Goal: Communication & Community: Answer question/provide support

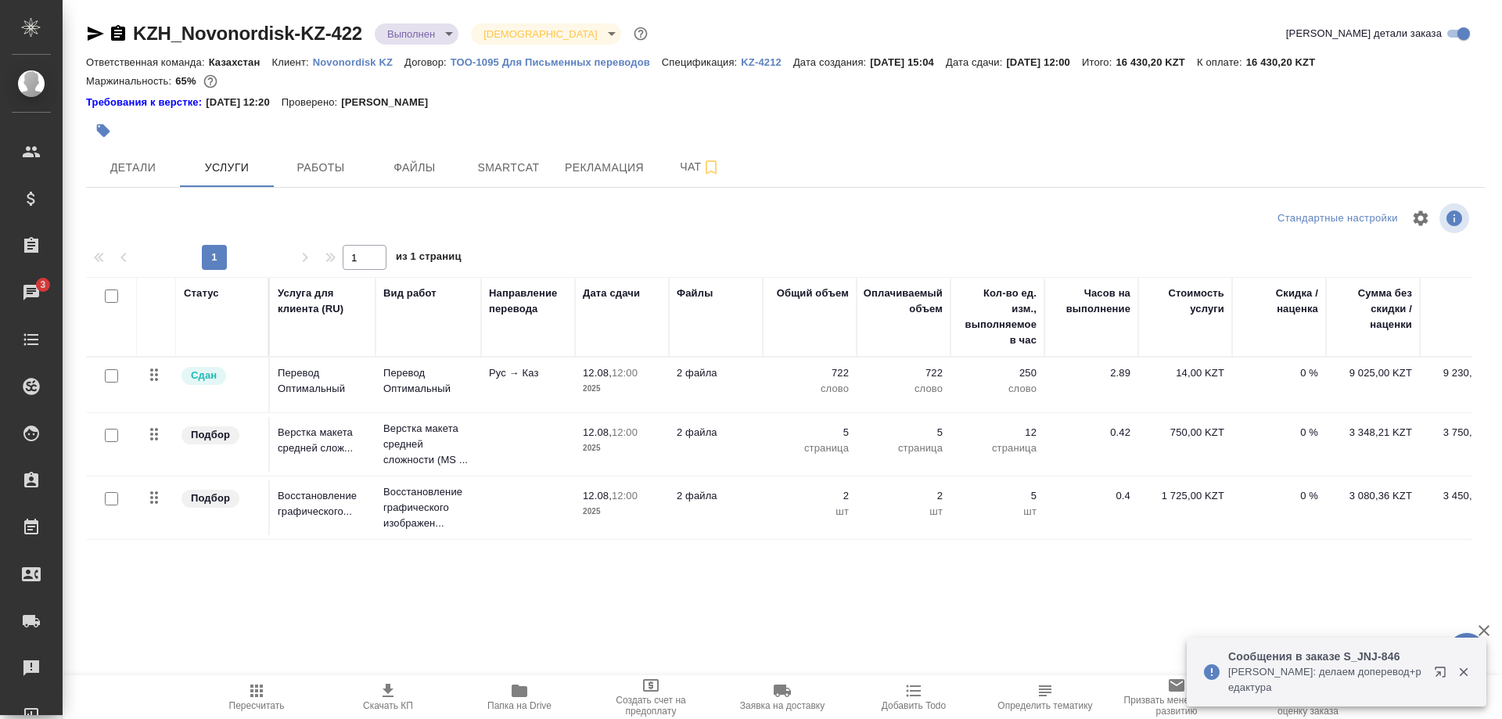
click at [1430, 670] on button "button" at bounding box center [1444, 676] width 38 height 38
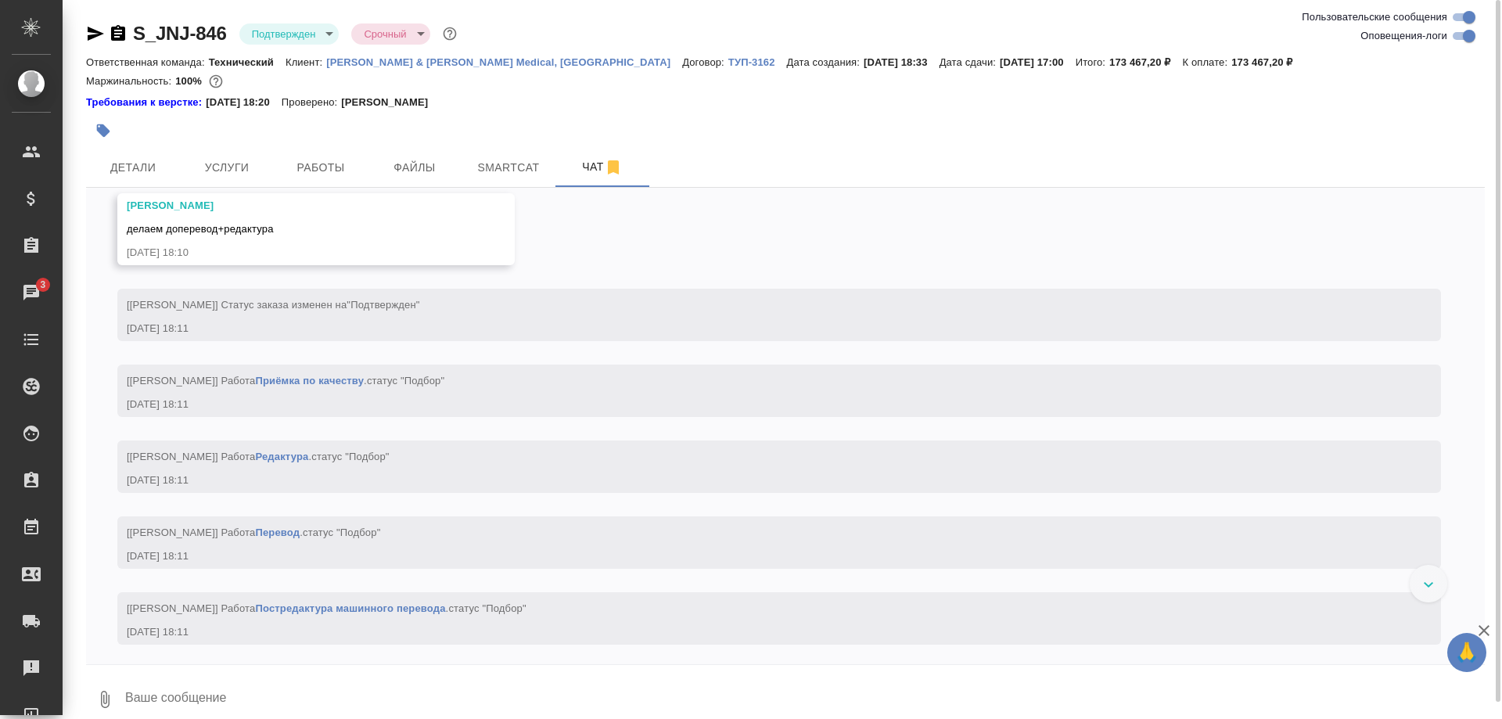
scroll to position [3719, 0]
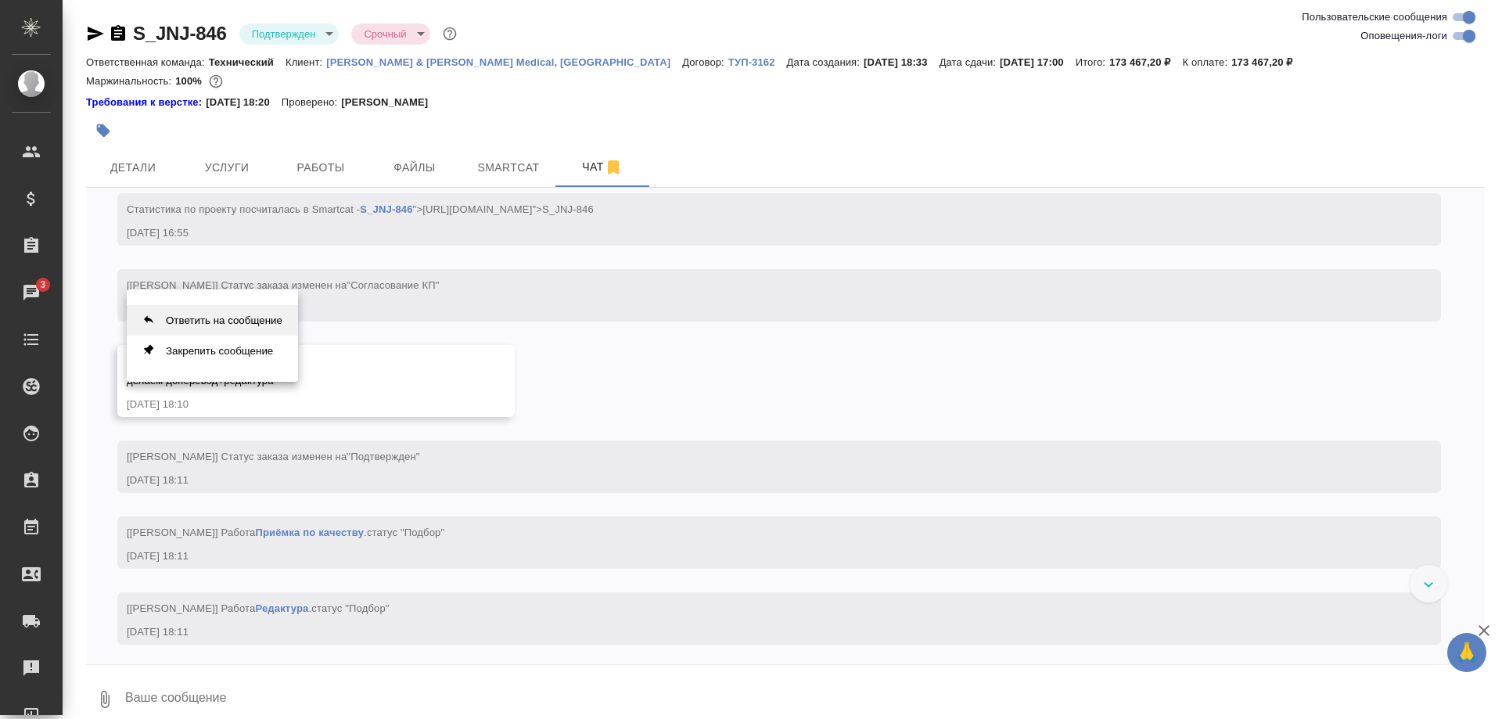
click at [243, 322] on button "Ответить на сообщение" at bounding box center [212, 320] width 171 height 31
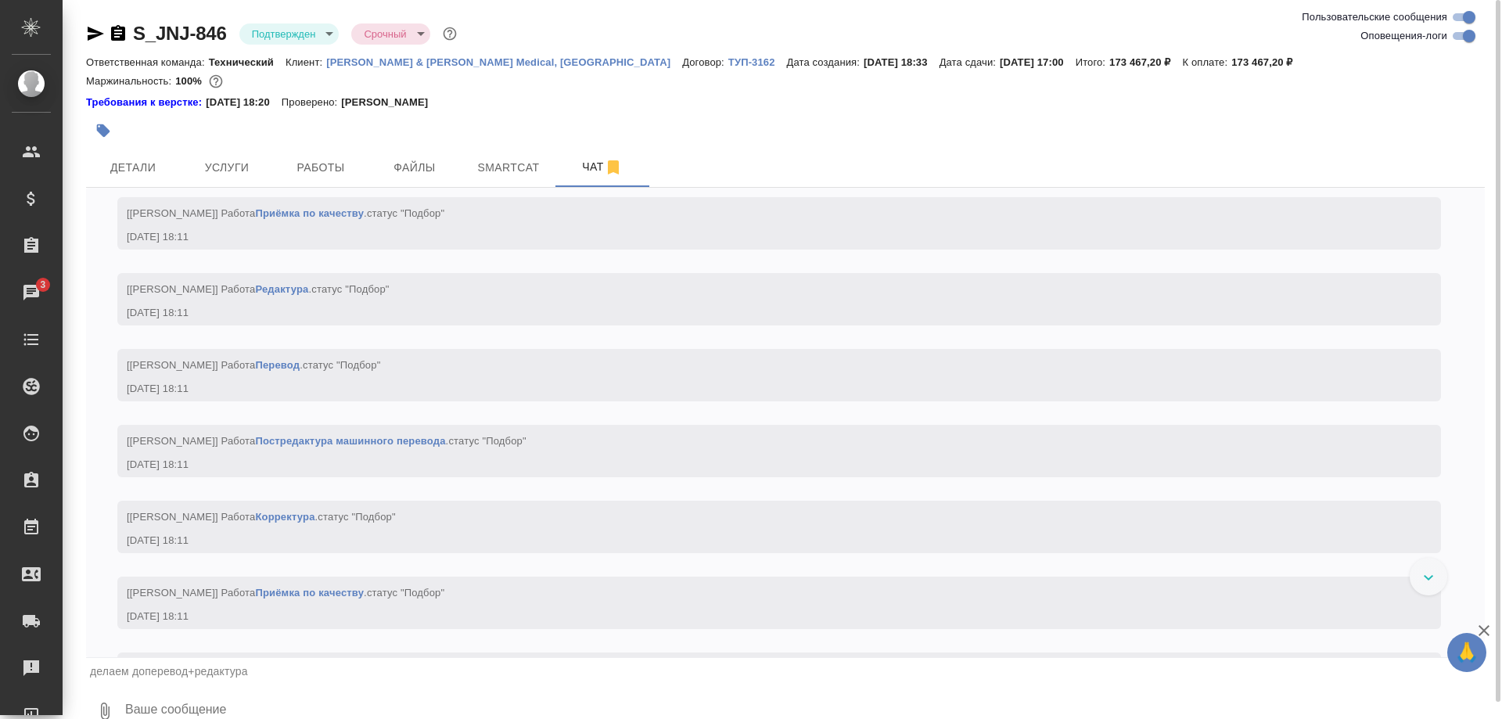
scroll to position [4358, 0]
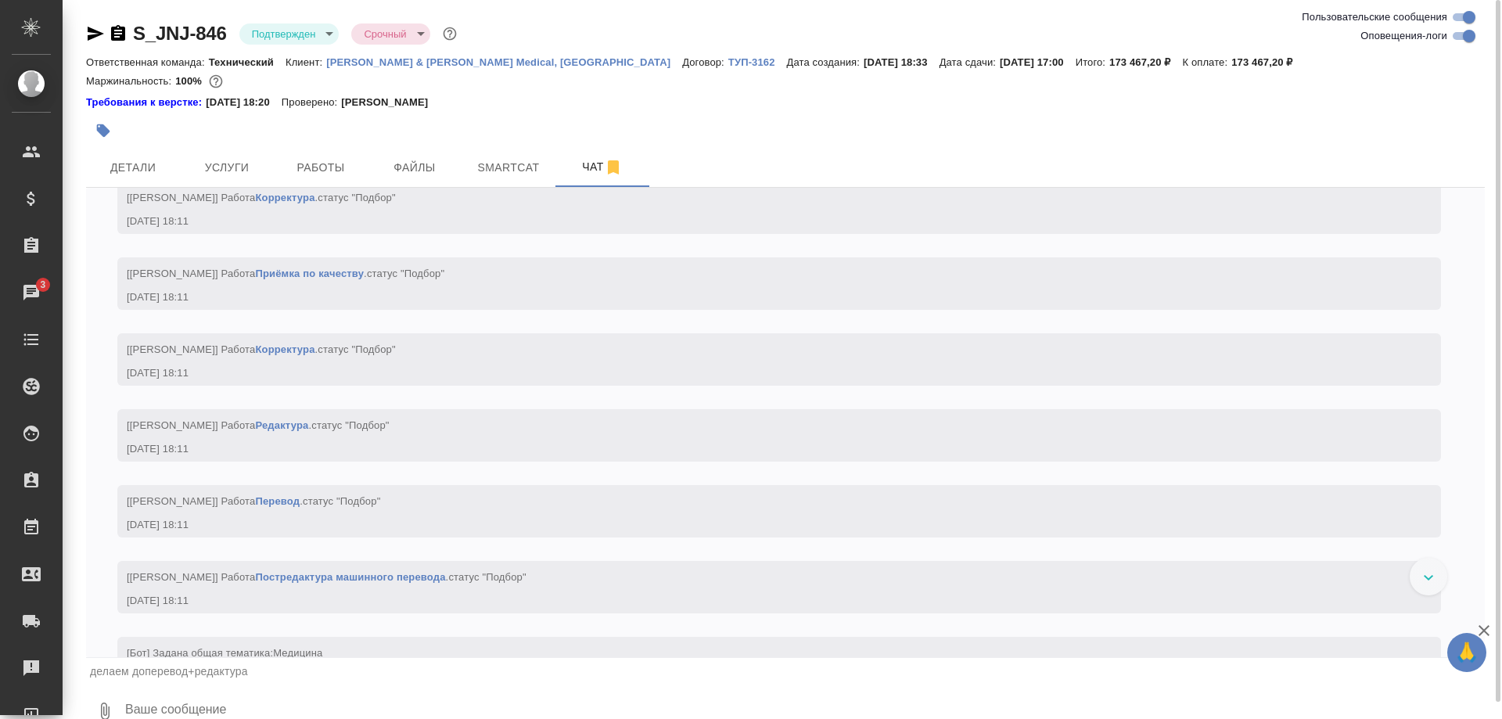
click at [354, 700] on textarea at bounding box center [805, 711] width 1362 height 53
click at [323, 174] on span "Работы" at bounding box center [320, 168] width 75 height 20
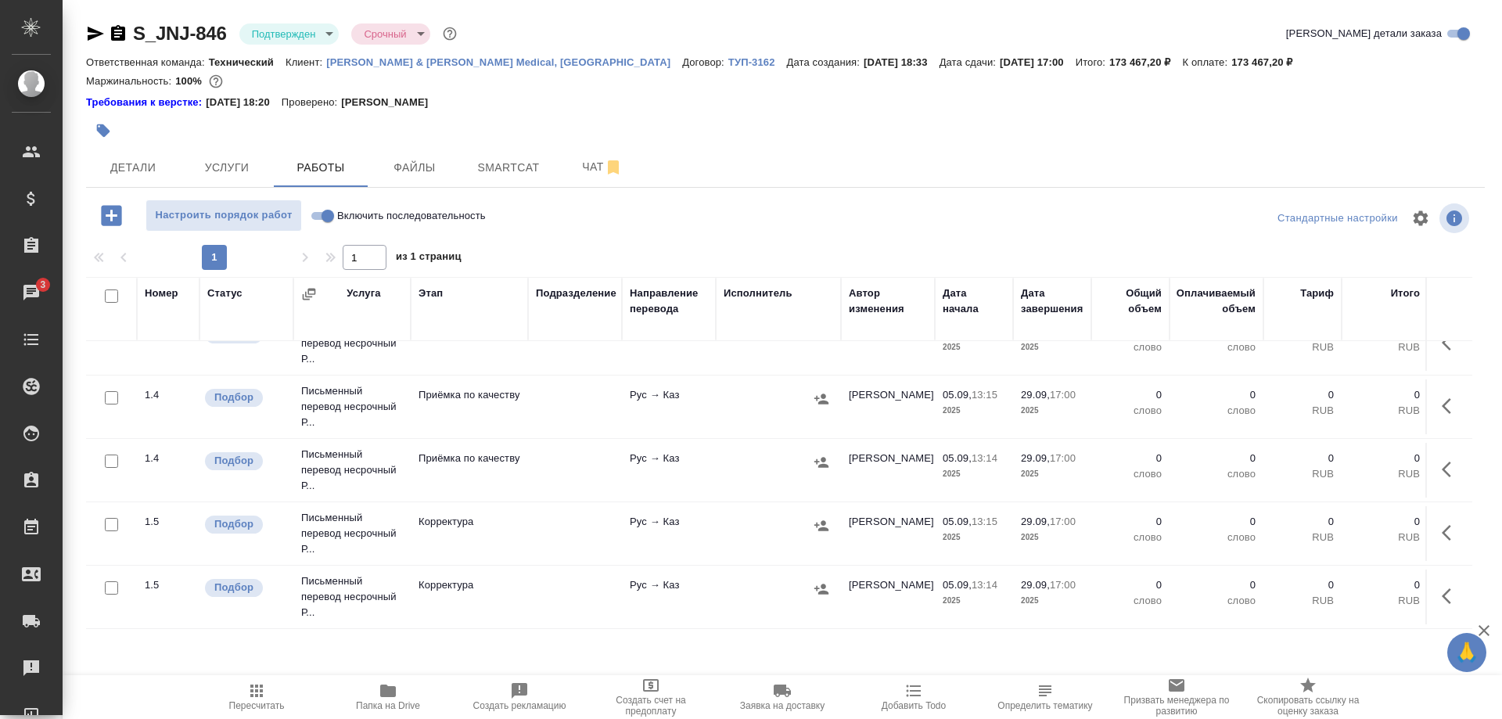
scroll to position [27, 0]
click at [577, 164] on span "Чат" at bounding box center [602, 167] width 75 height 20
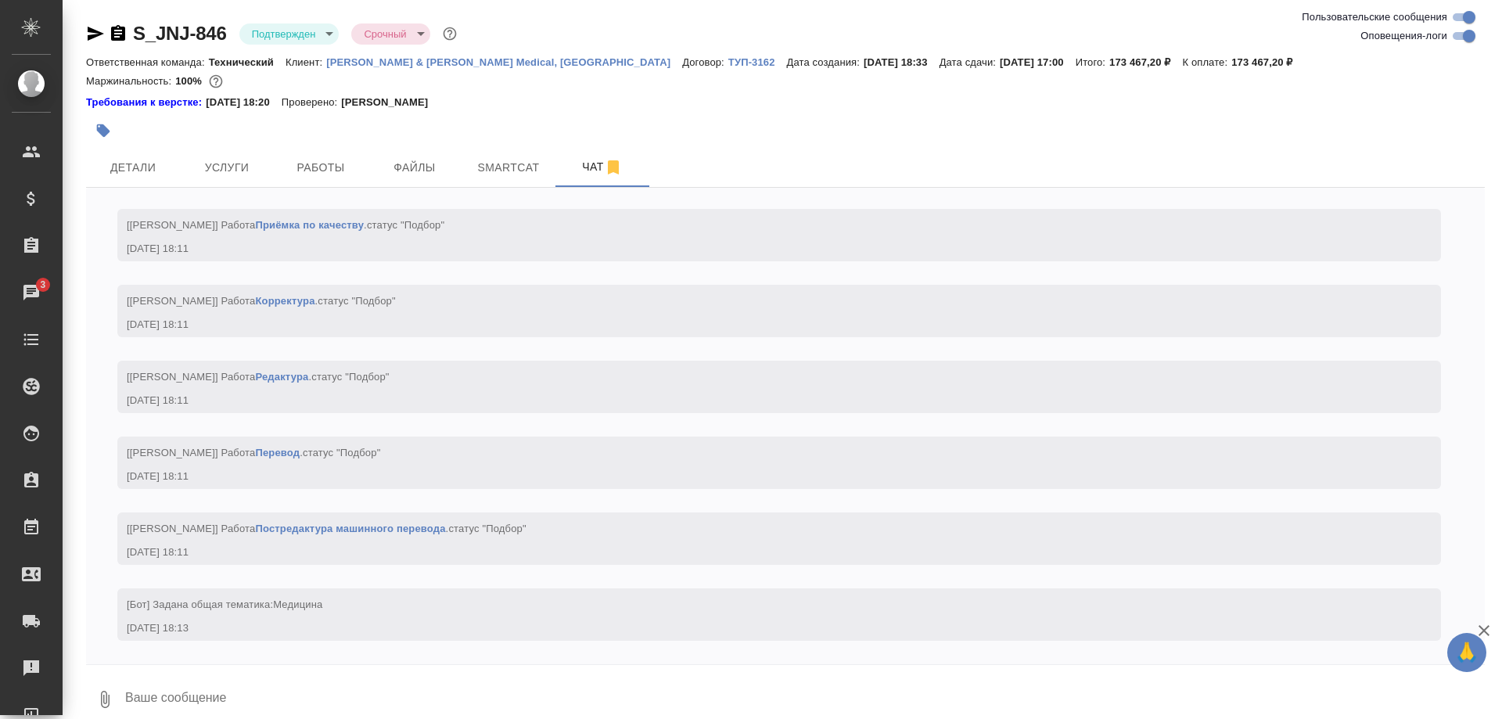
scroll to position [4438, 0]
click at [512, 686] on textarea at bounding box center [805, 699] width 1362 height 53
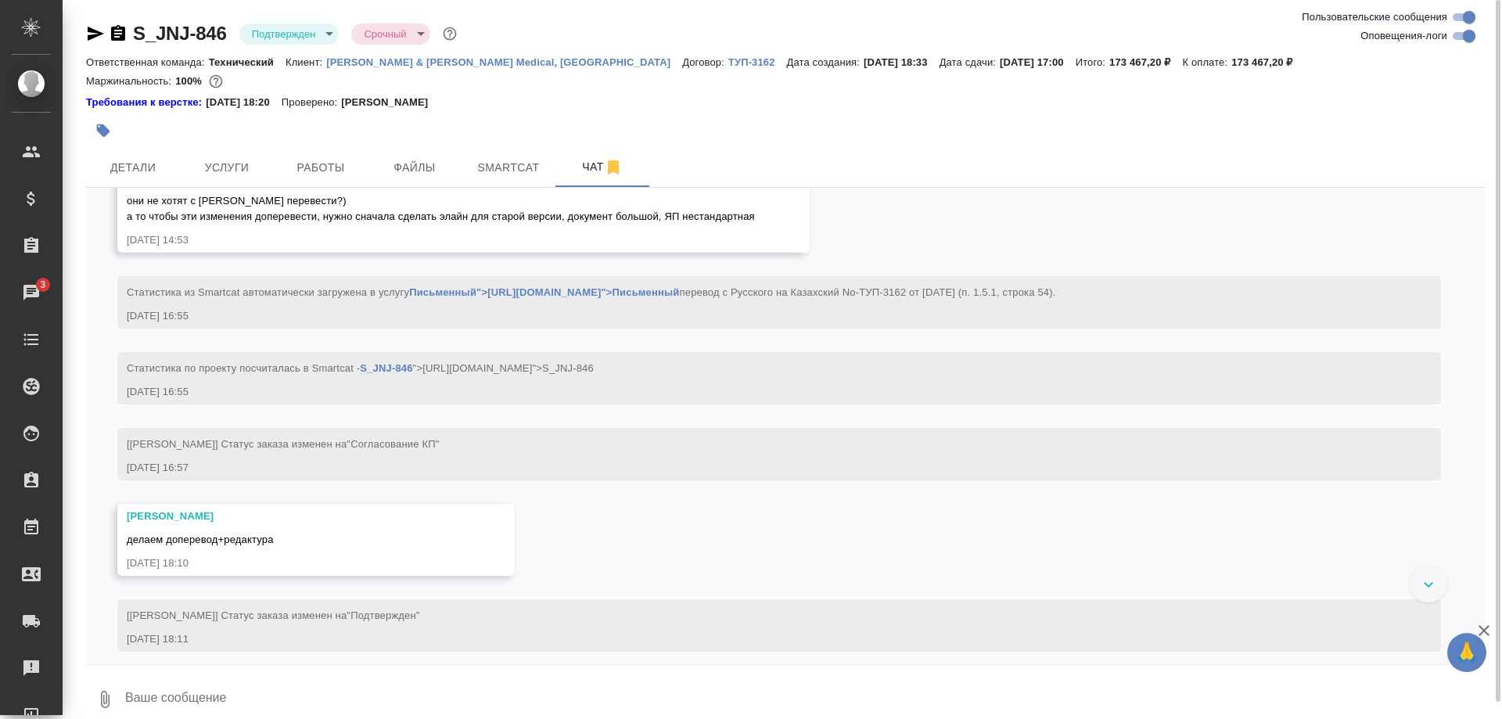
scroll to position [3560, 0]
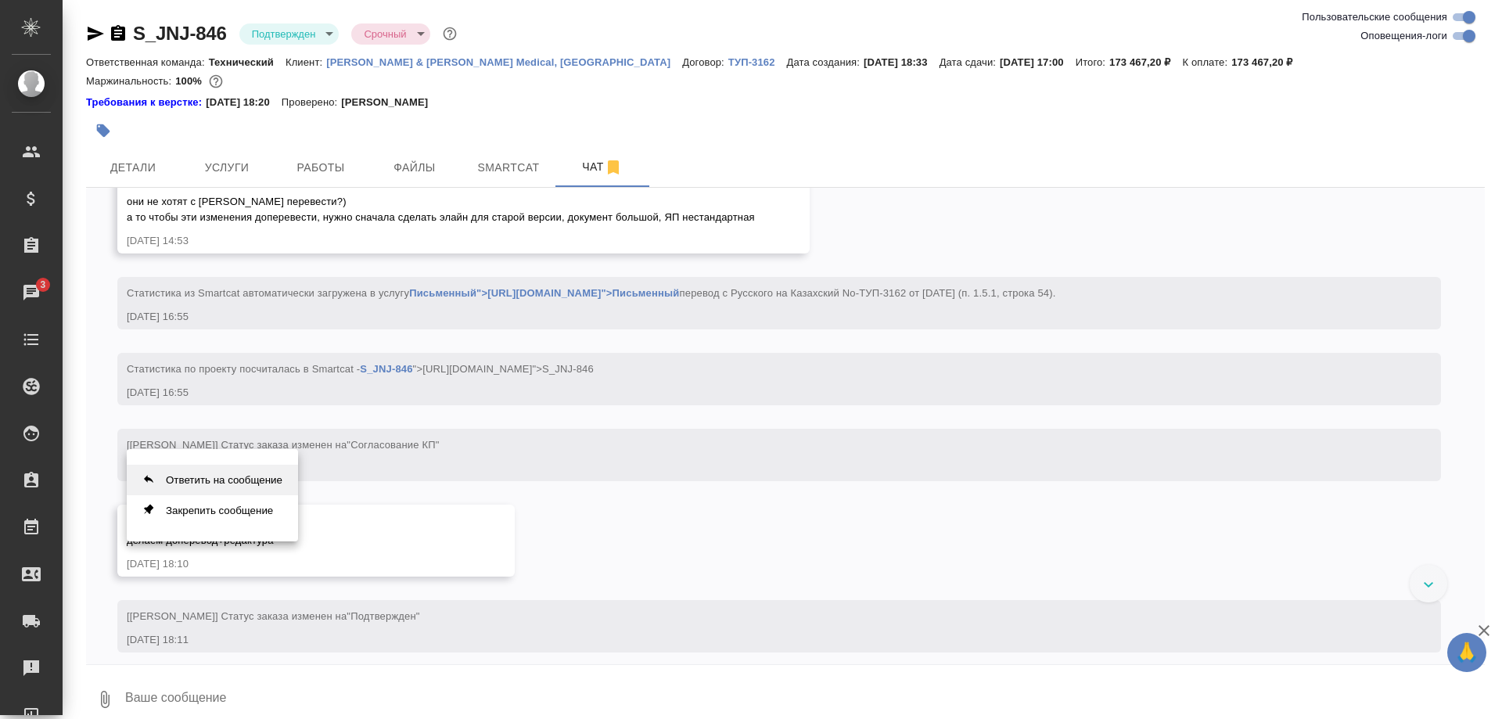
click at [230, 476] on button "Ответить на сообщение" at bounding box center [212, 480] width 171 height 31
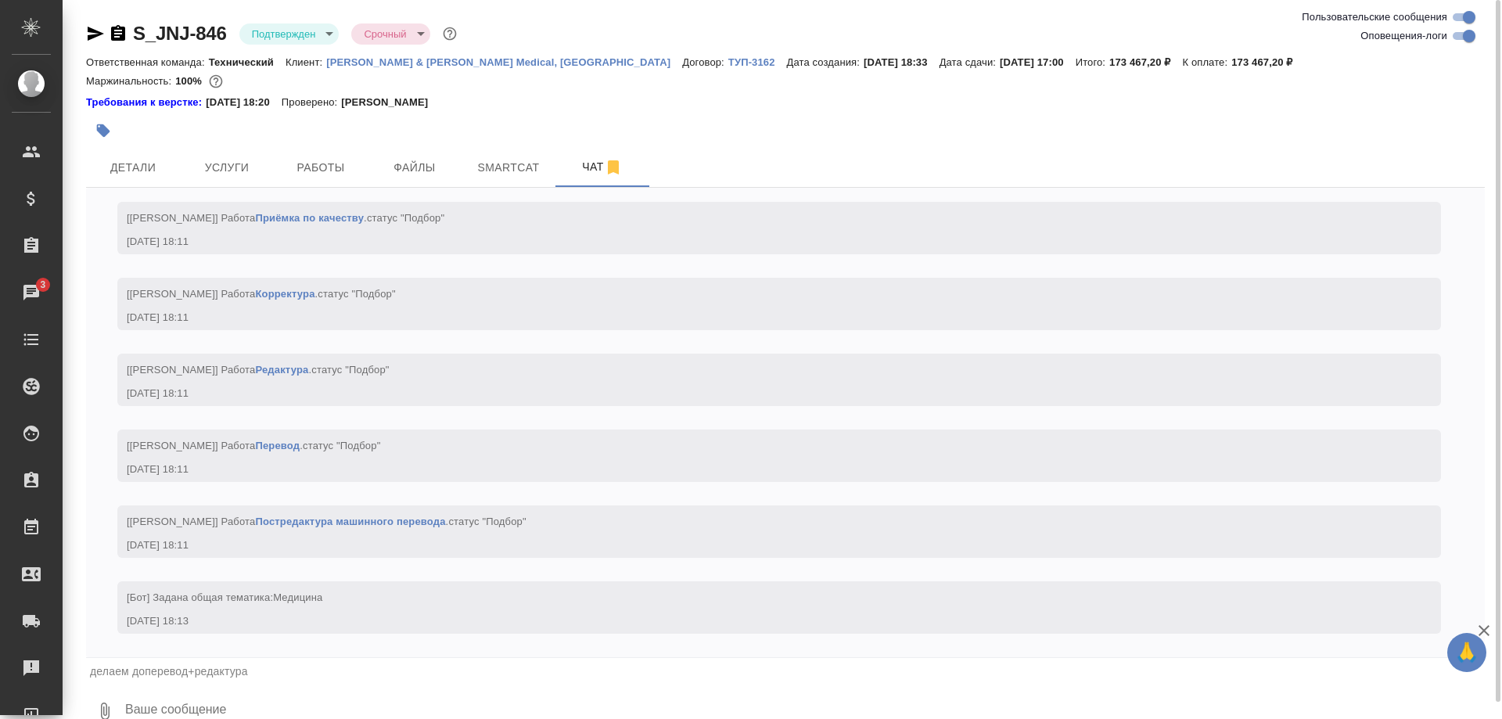
scroll to position [4447, 0]
click at [474, 706] on textarea at bounding box center [805, 711] width 1362 height 53
type textarea "Отлично! Надо подумать, как лучше организовать работу. Привлечь терминолога"
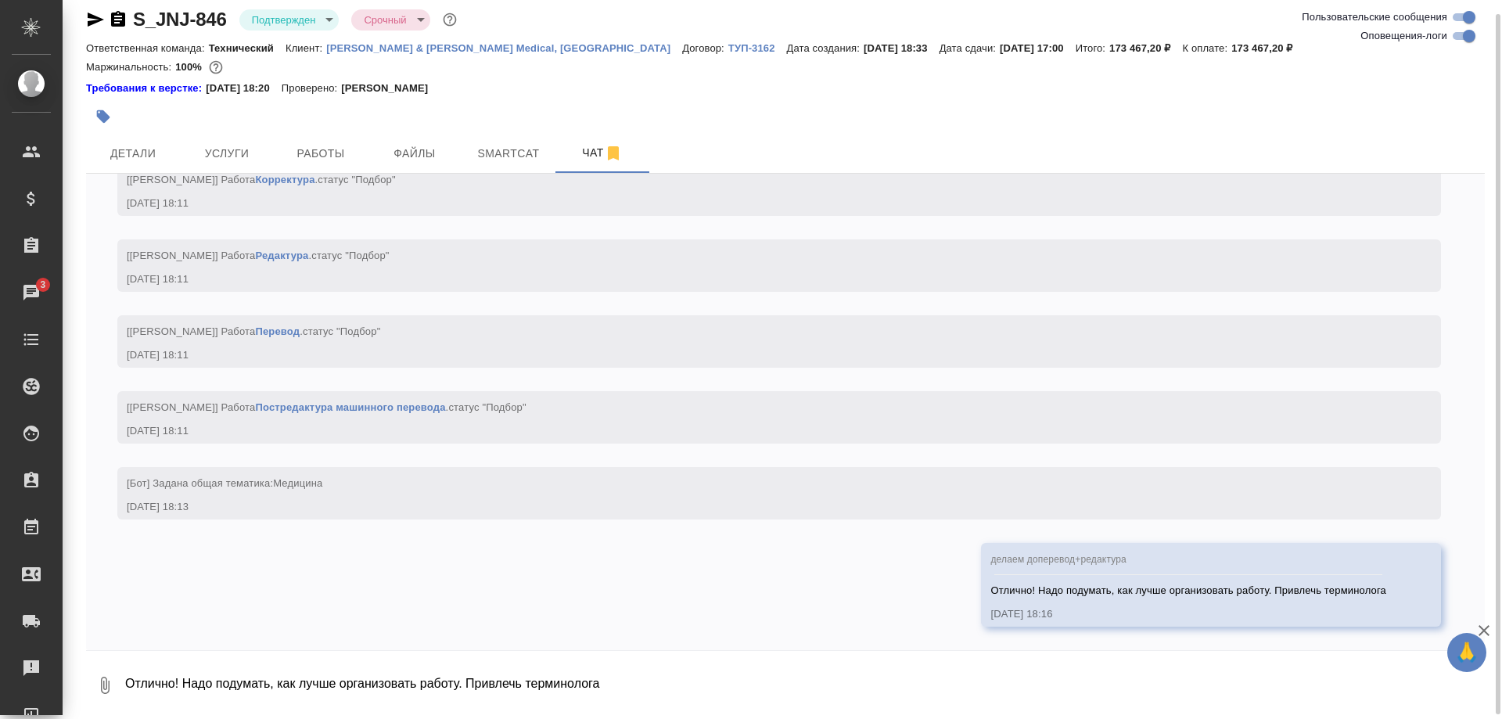
scroll to position [4545, 0]
click at [82, 11] on div "S_JNJ-846 Подтвержден confirmed Срочный urgent Ответственная команда: Техническ…" at bounding box center [785, 354] width 1416 height 736
click at [88, 20] on icon "button" at bounding box center [95, 19] width 19 height 19
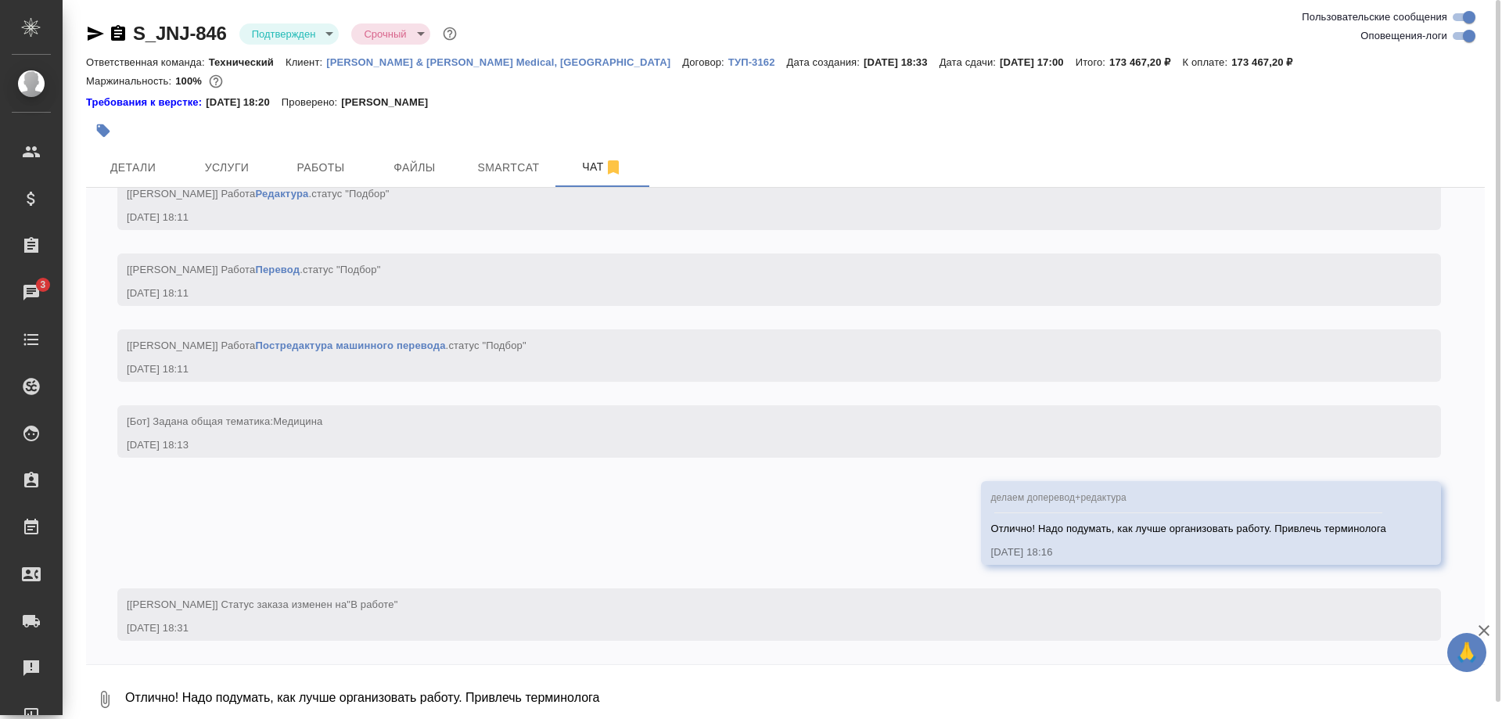
scroll to position [4621, 0]
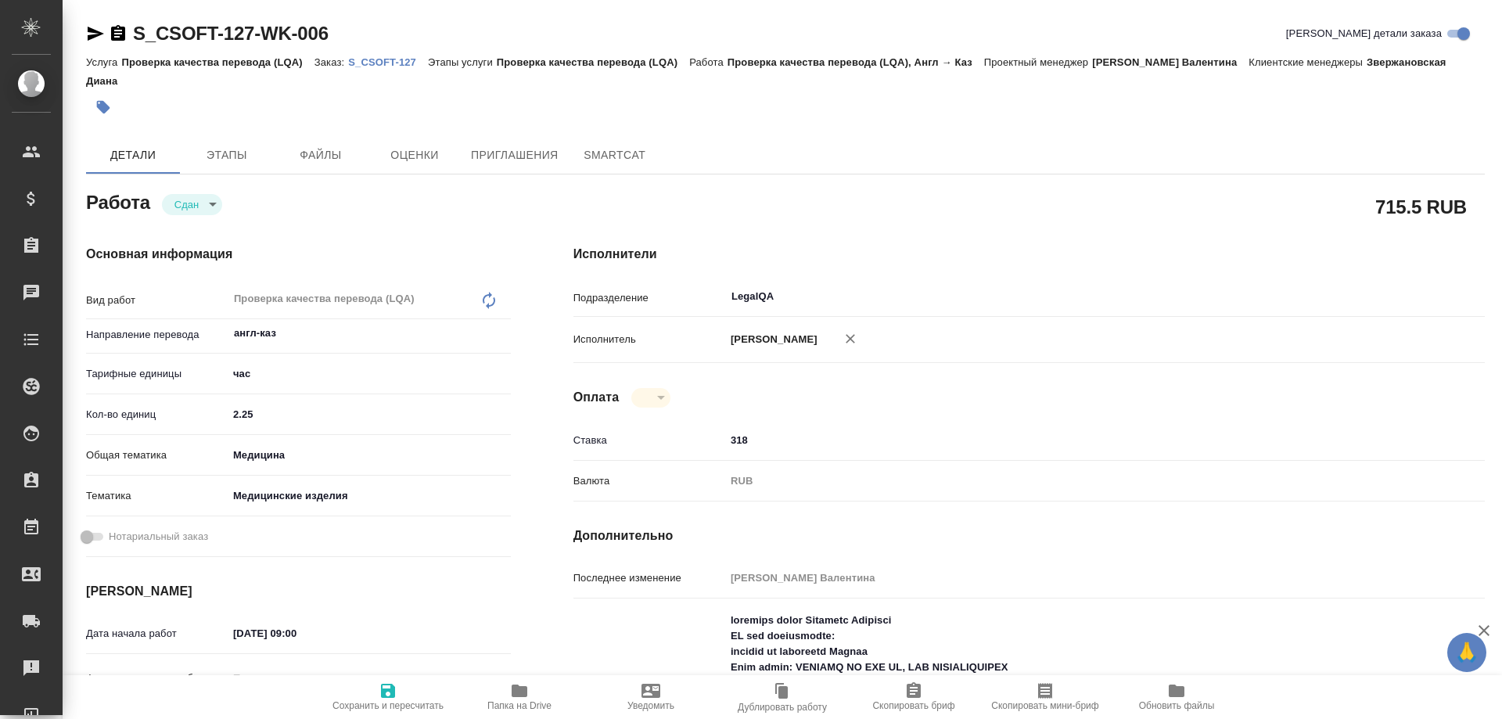
type textarea "x"
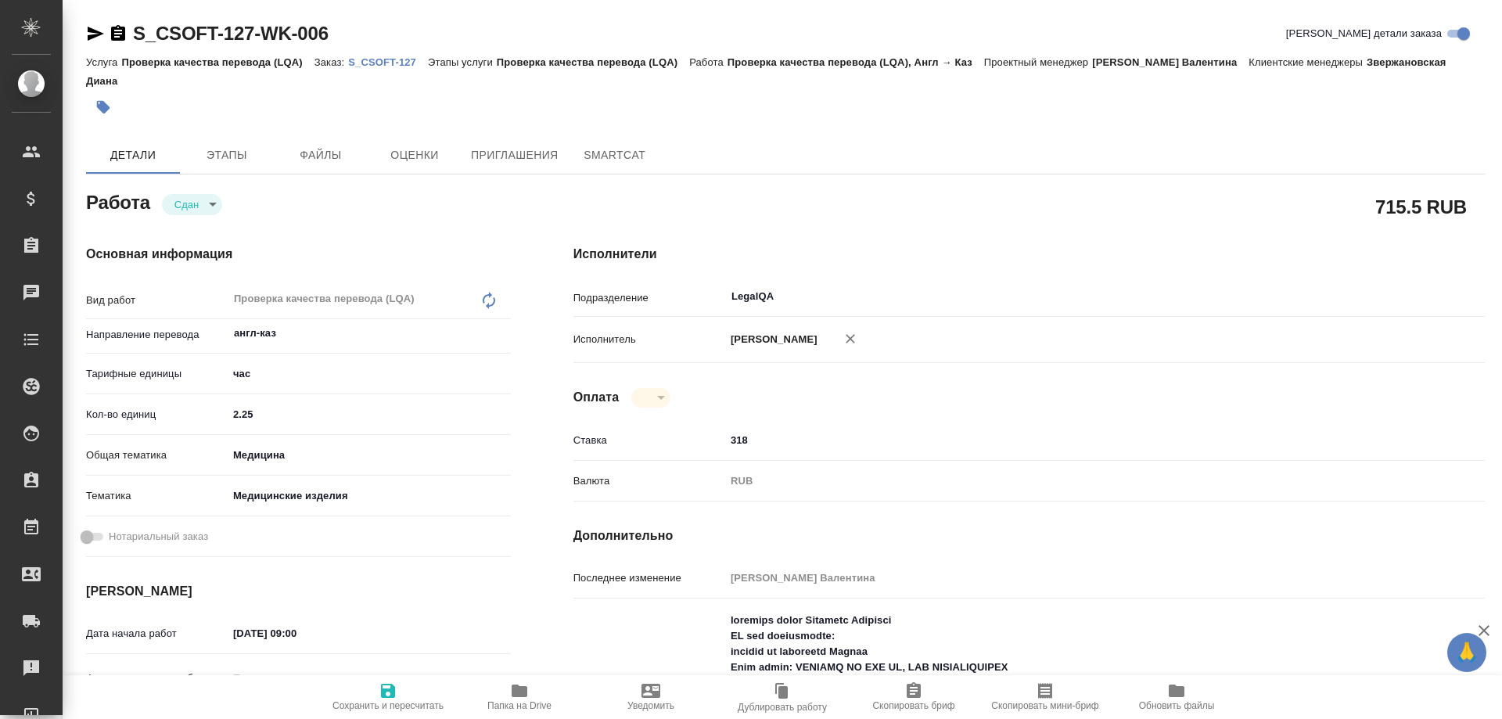
type textarea "x"
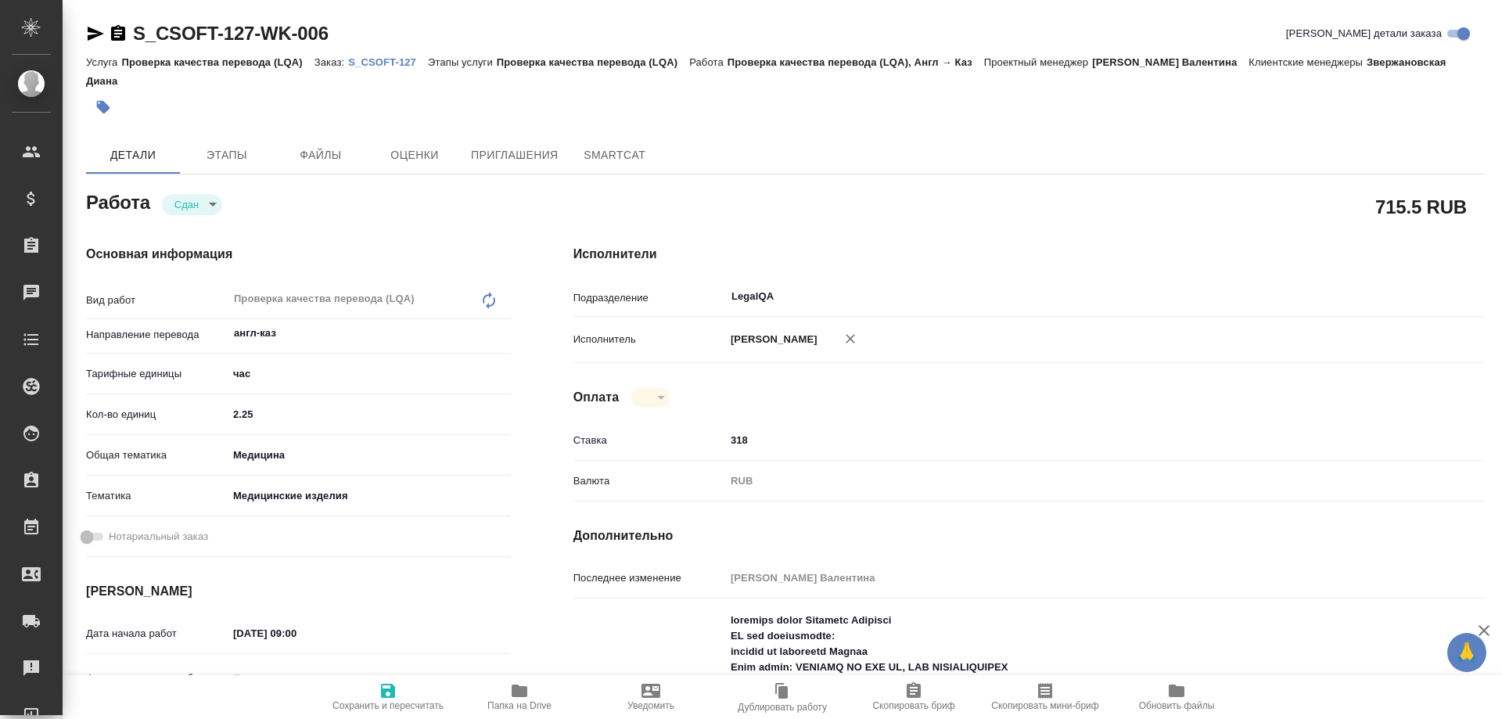
type textarea "x"
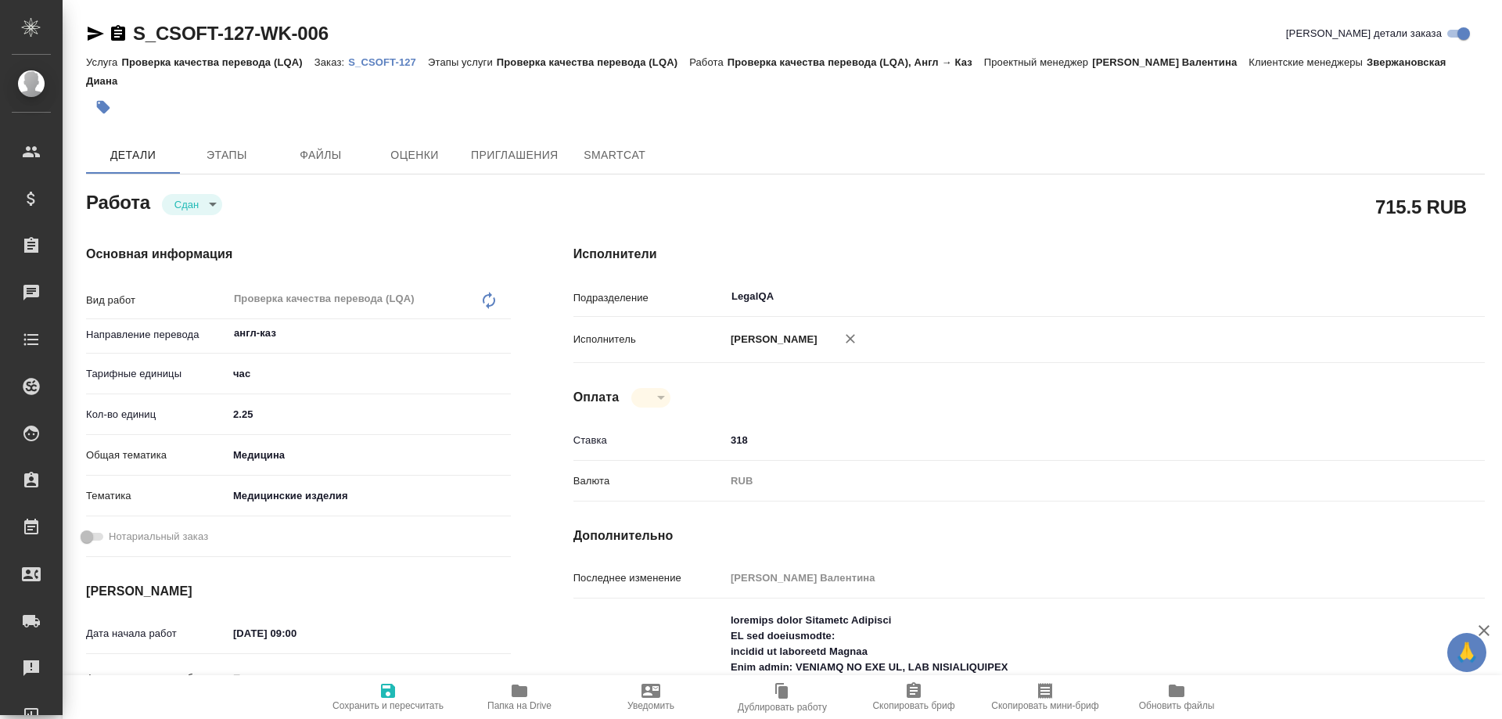
type textarea "x"
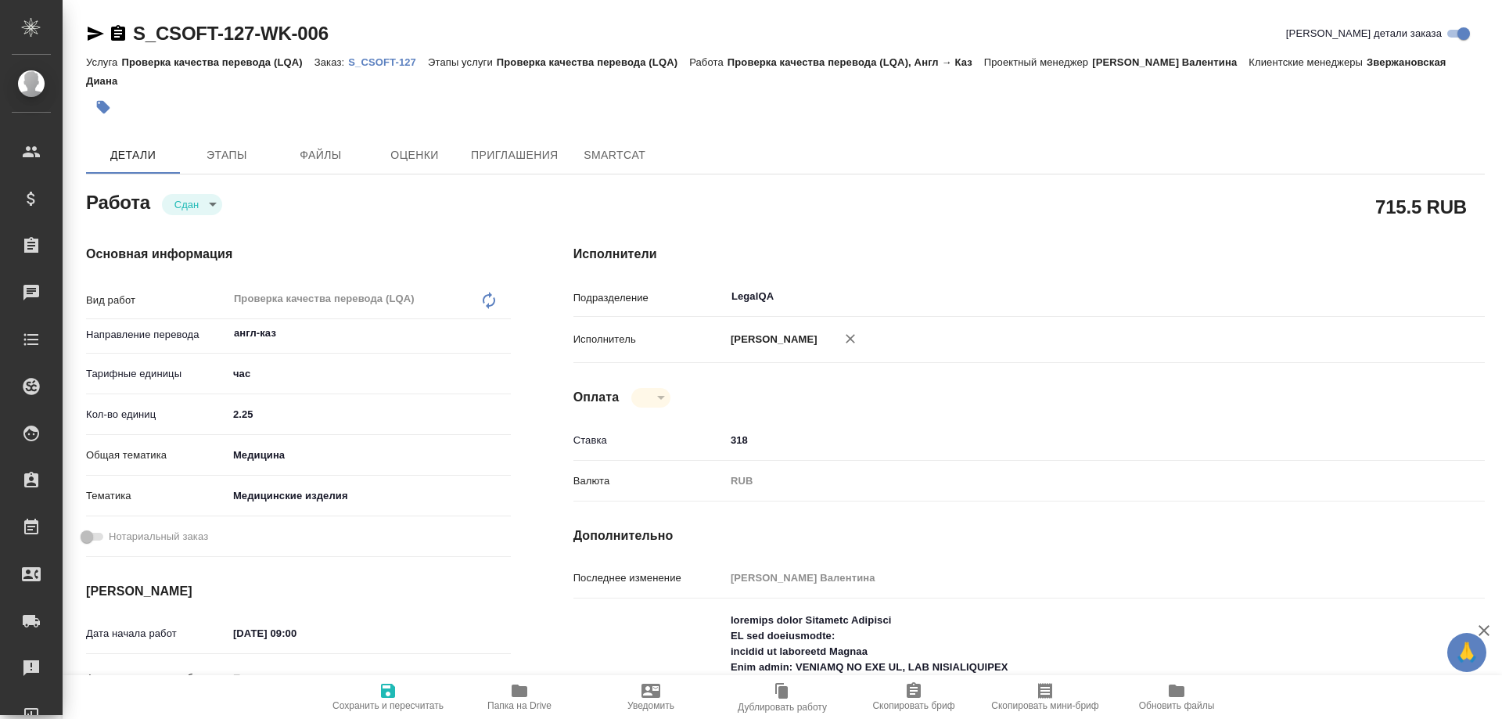
type textarea "x"
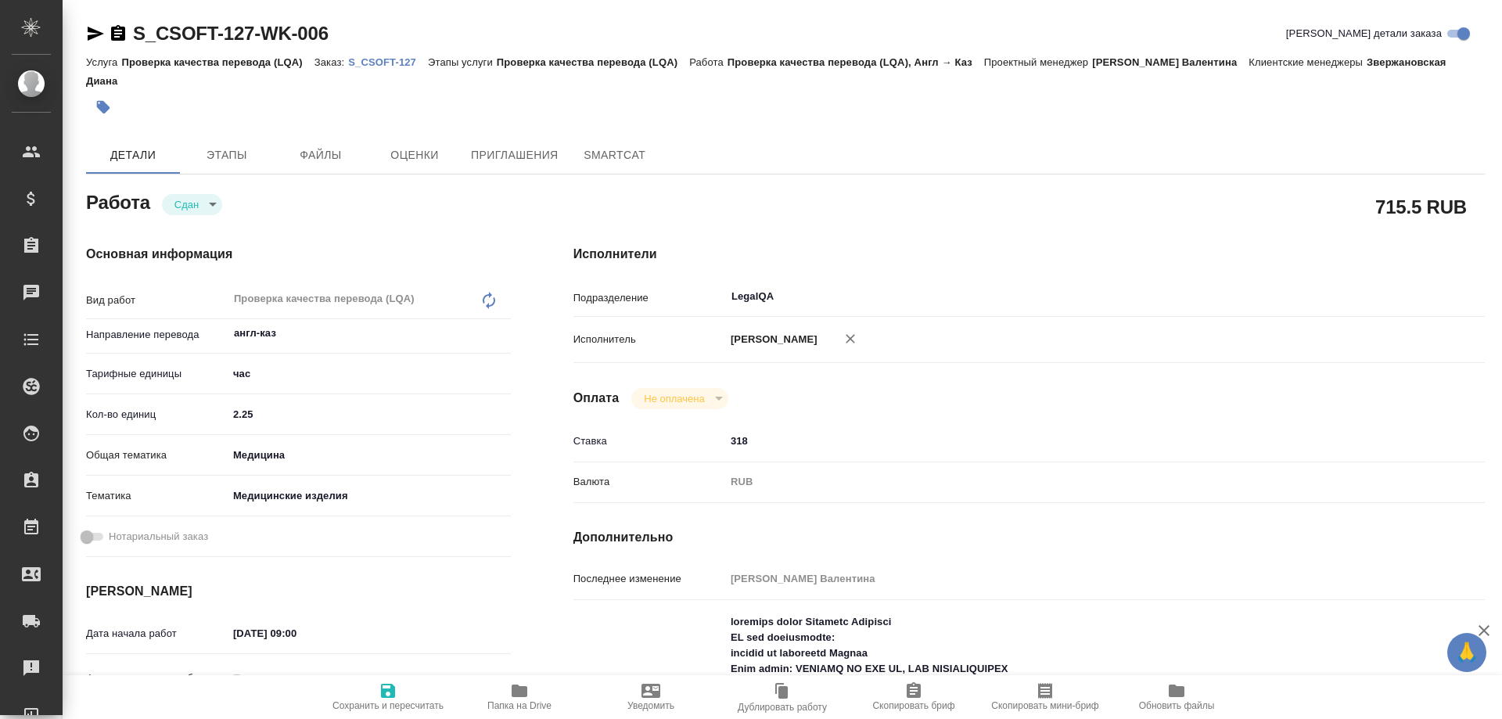
type textarea "x"
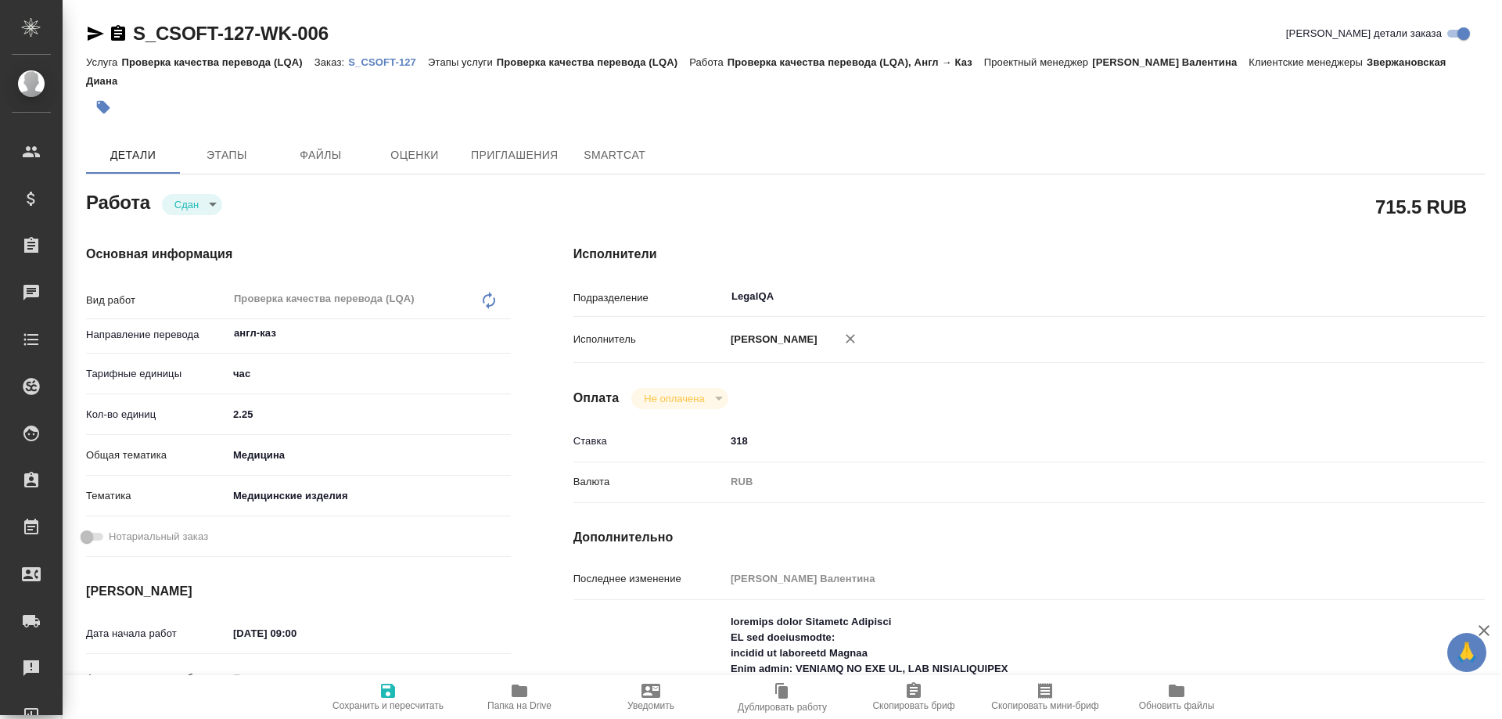
type textarea "x"
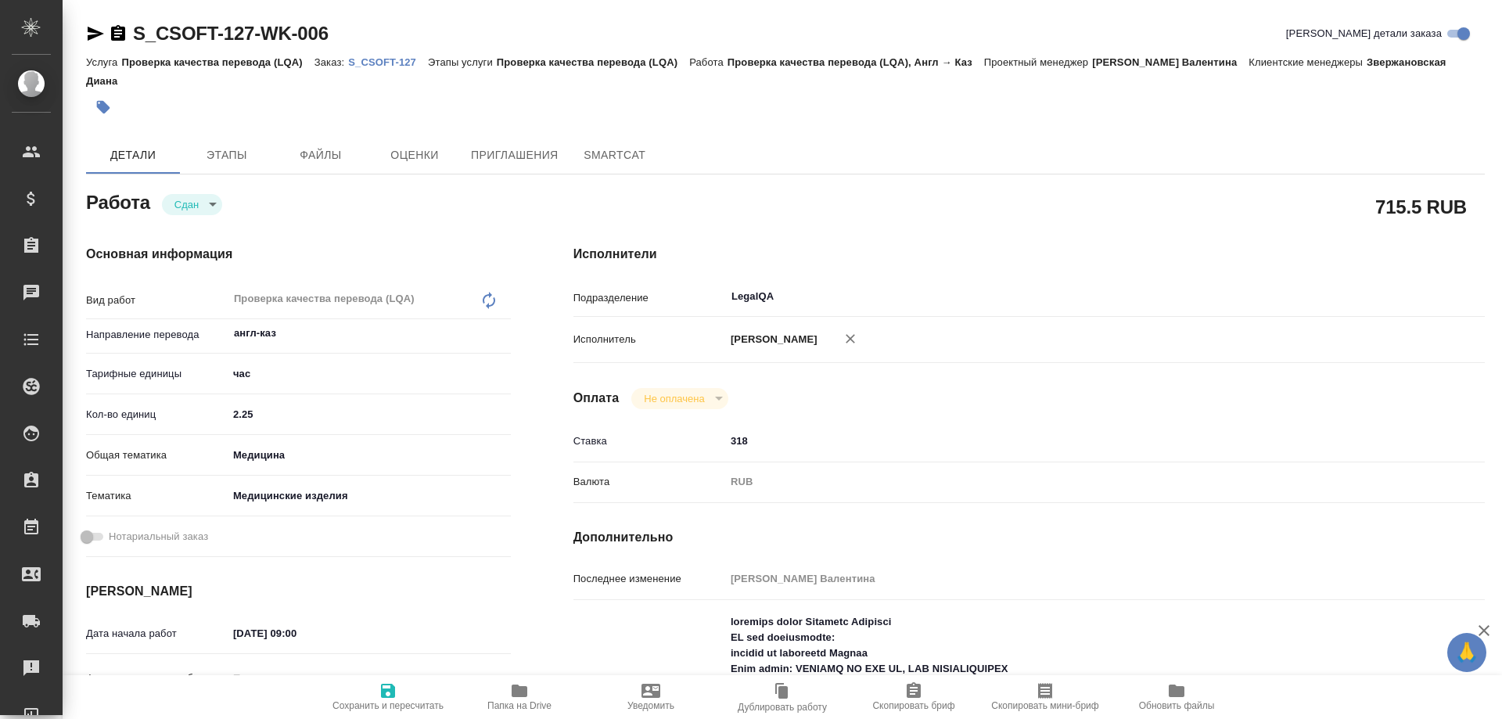
type textarea "x"
